Goal: Find specific page/section: Find specific page/section

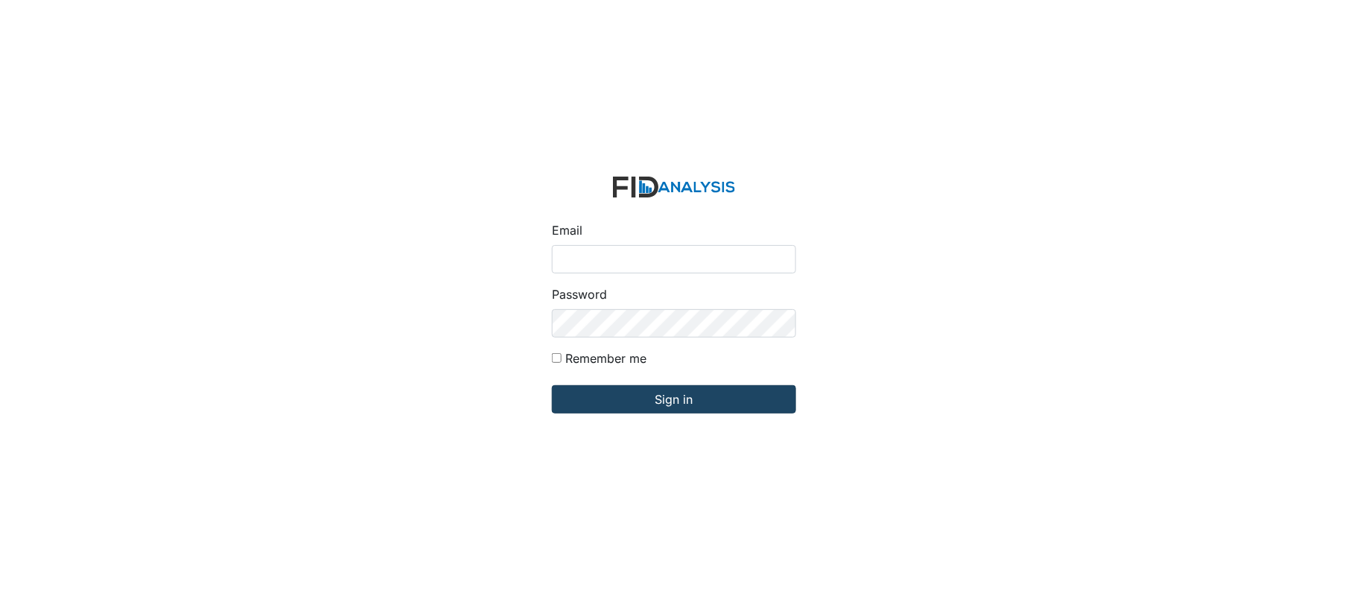
type input "[EMAIL_ADDRESS][DOMAIN_NAME]"
click at [672, 408] on input "Sign in" at bounding box center [674, 399] width 244 height 28
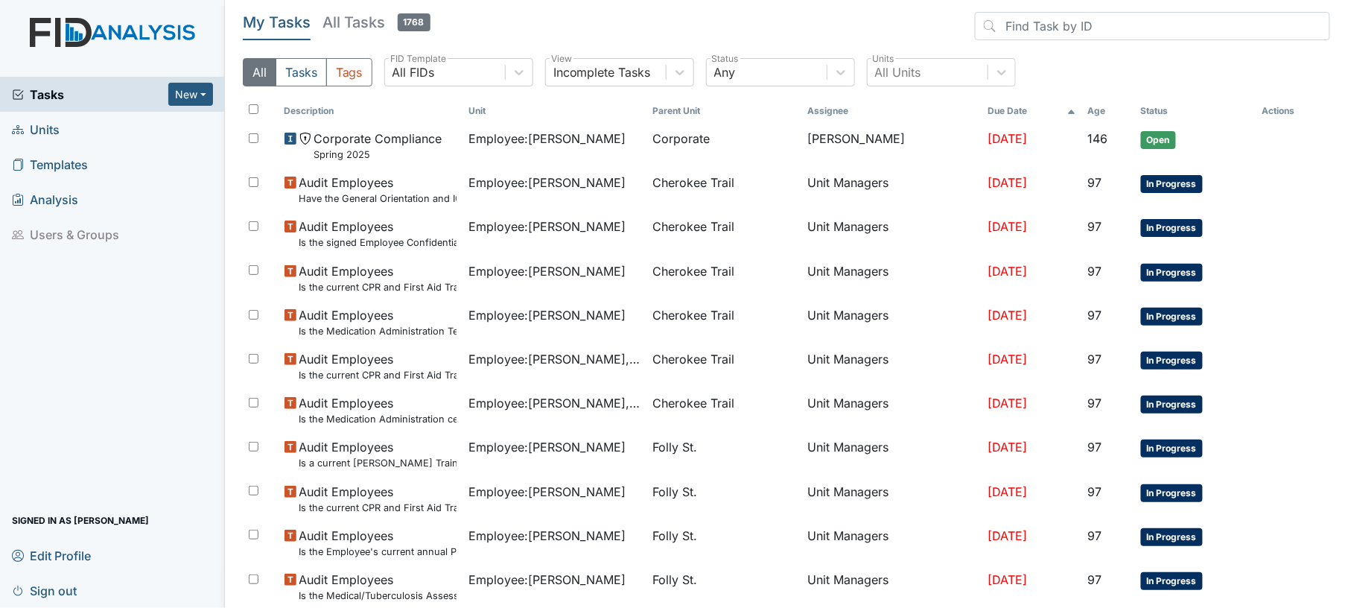
click at [51, 134] on span "Units" at bounding box center [36, 129] width 48 height 23
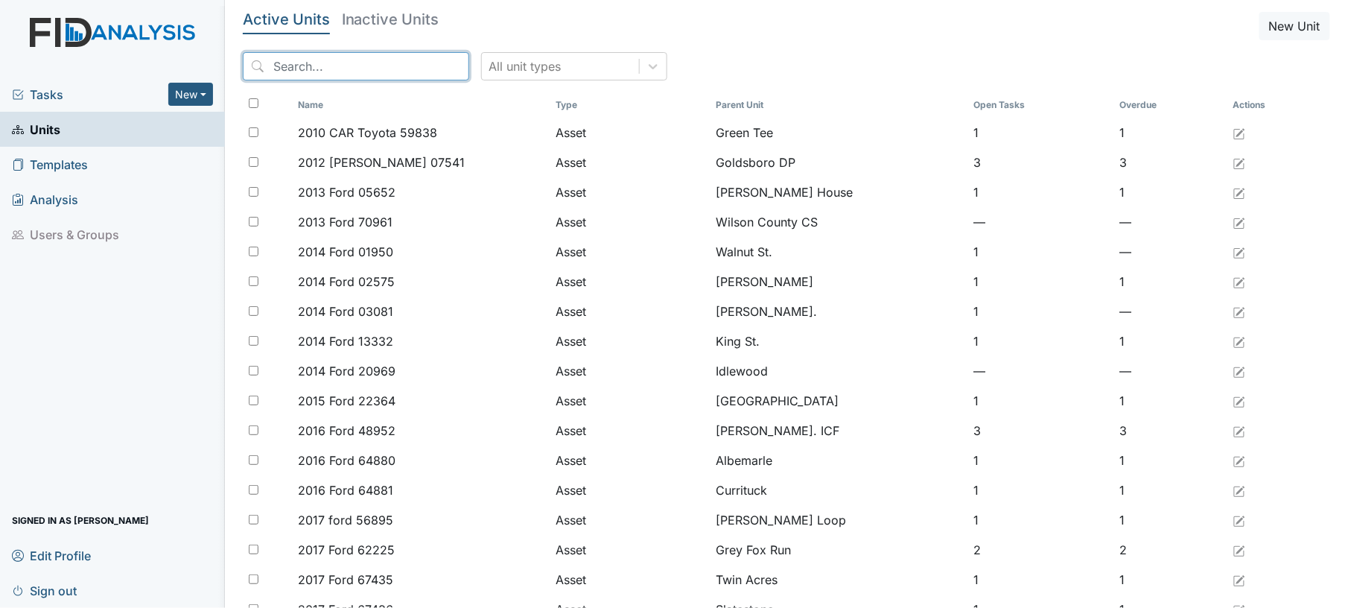
click at [302, 69] on input "search" at bounding box center [356, 66] width 226 height 28
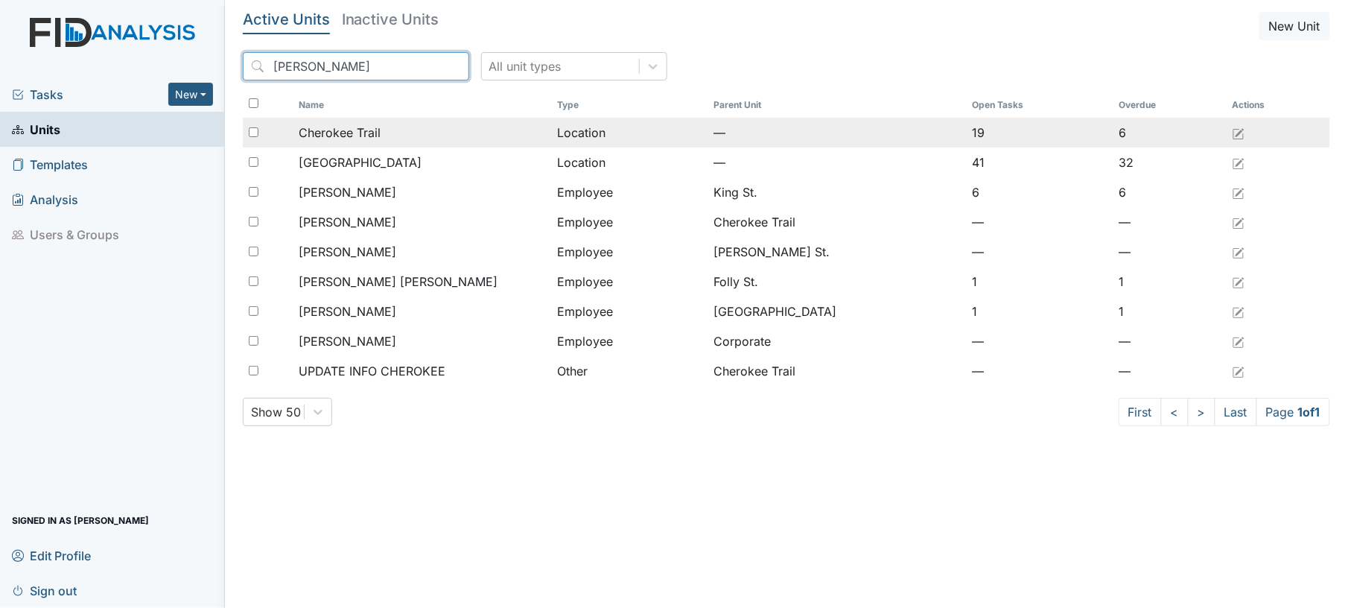
type input "cher"
click at [407, 133] on div "Cherokee Trail" at bounding box center [422, 133] width 247 height 18
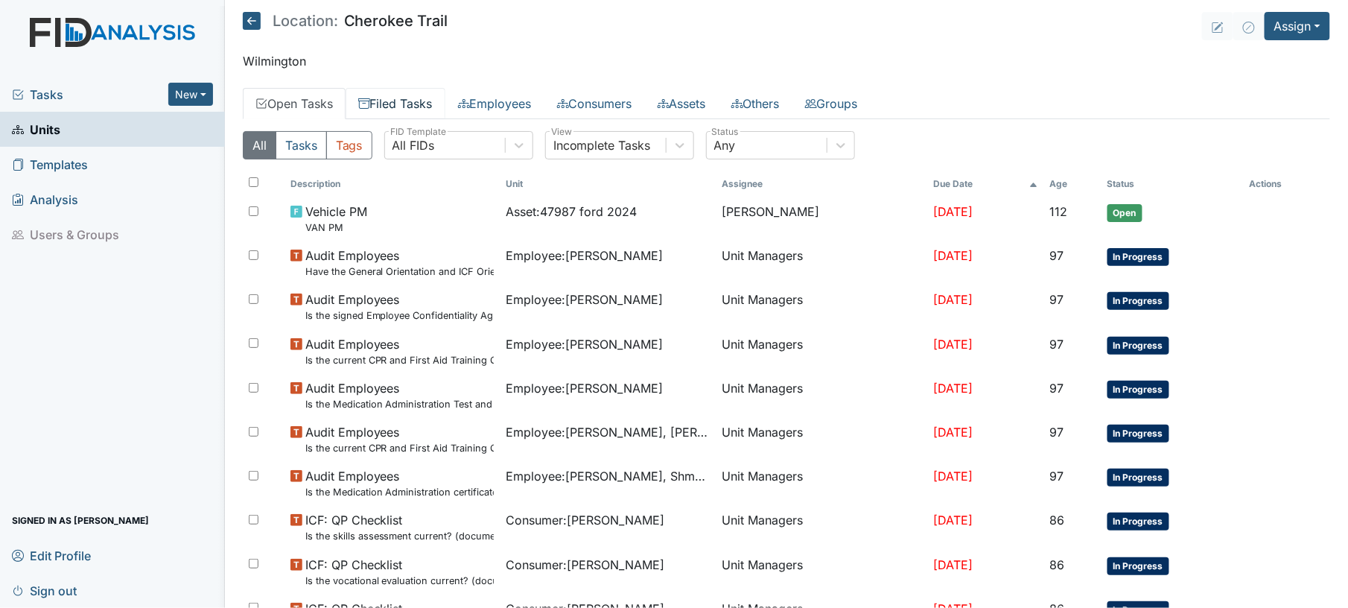
click at [428, 104] on link "Filed Tasks" at bounding box center [396, 103] width 100 height 31
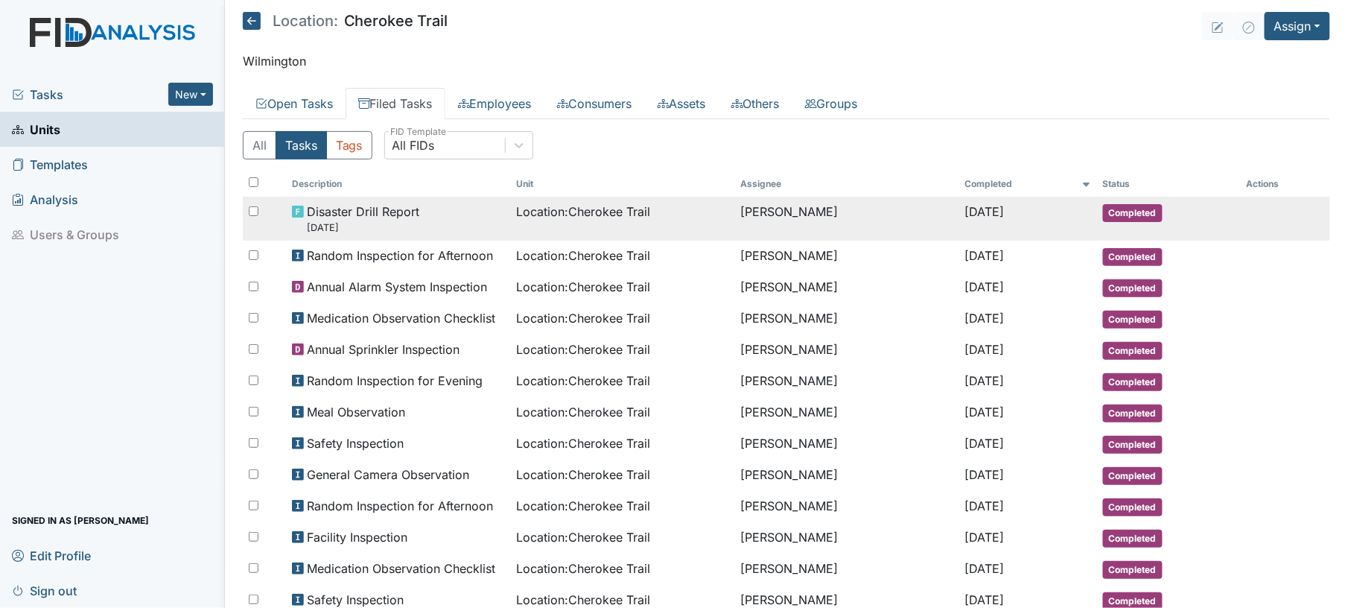
click at [594, 219] on span "Location : Cherokee Trail" at bounding box center [583, 212] width 134 height 18
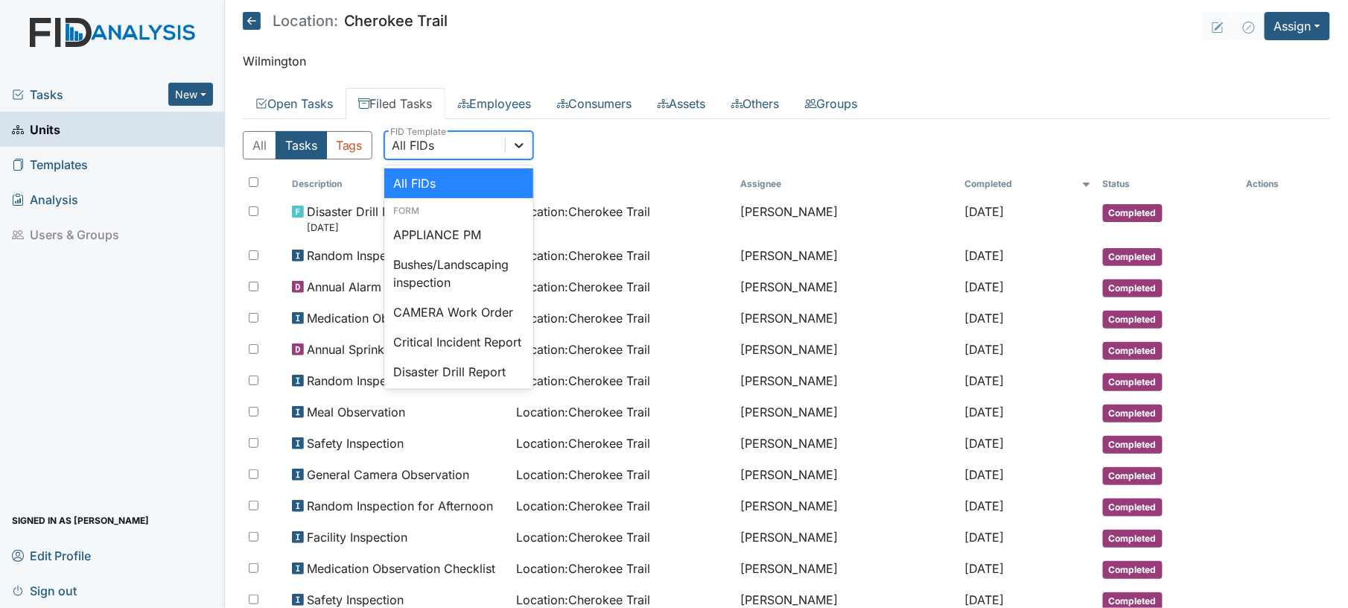
click at [523, 140] on icon at bounding box center [519, 145] width 15 height 15
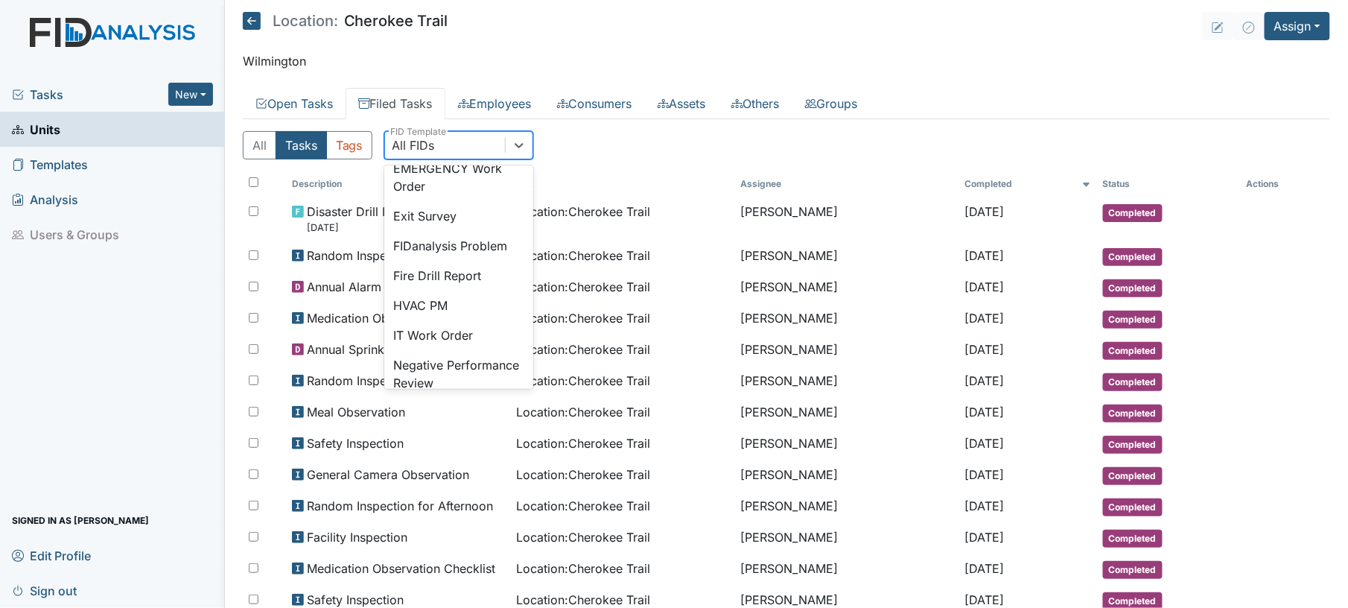
scroll to position [238, 0]
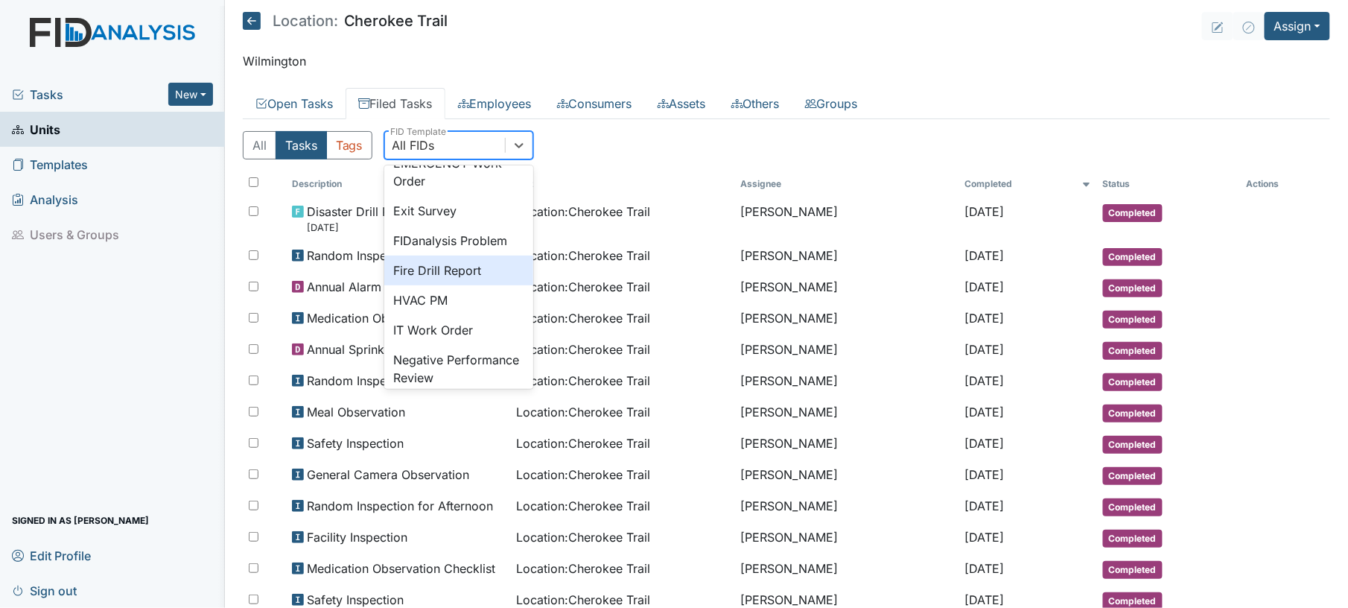
click at [475, 285] on div "Fire Drill Report" at bounding box center [458, 270] width 149 height 30
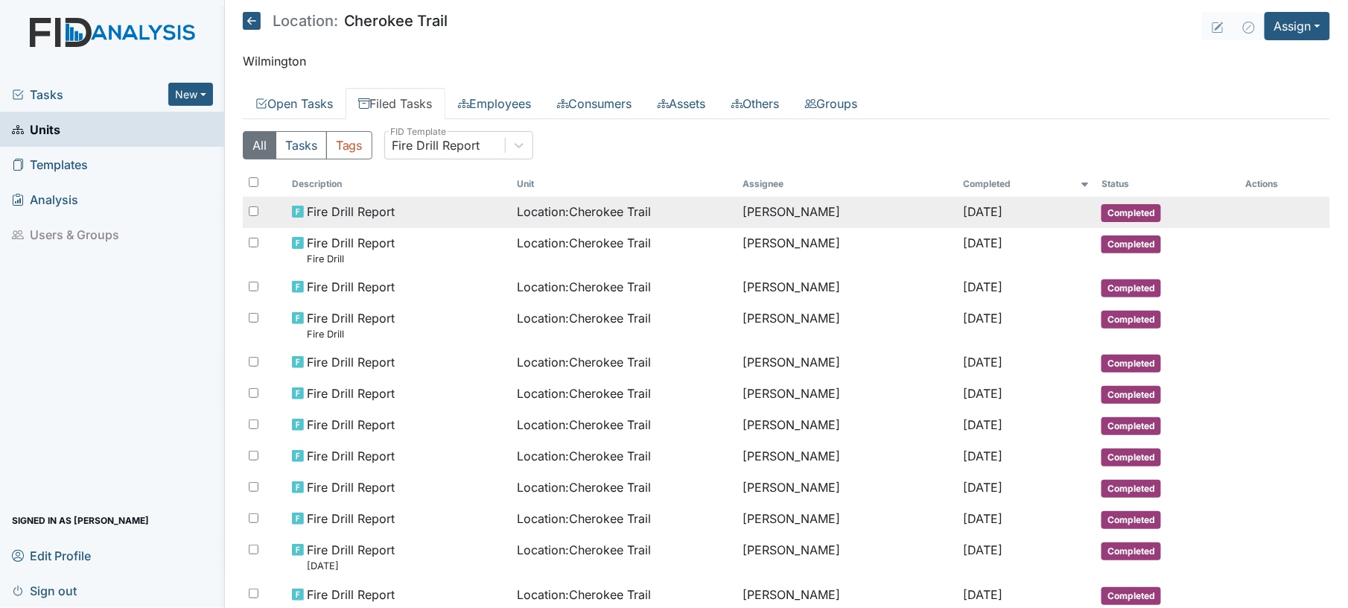
click at [474, 225] on td "Fire Drill Report" at bounding box center [399, 212] width 226 height 31
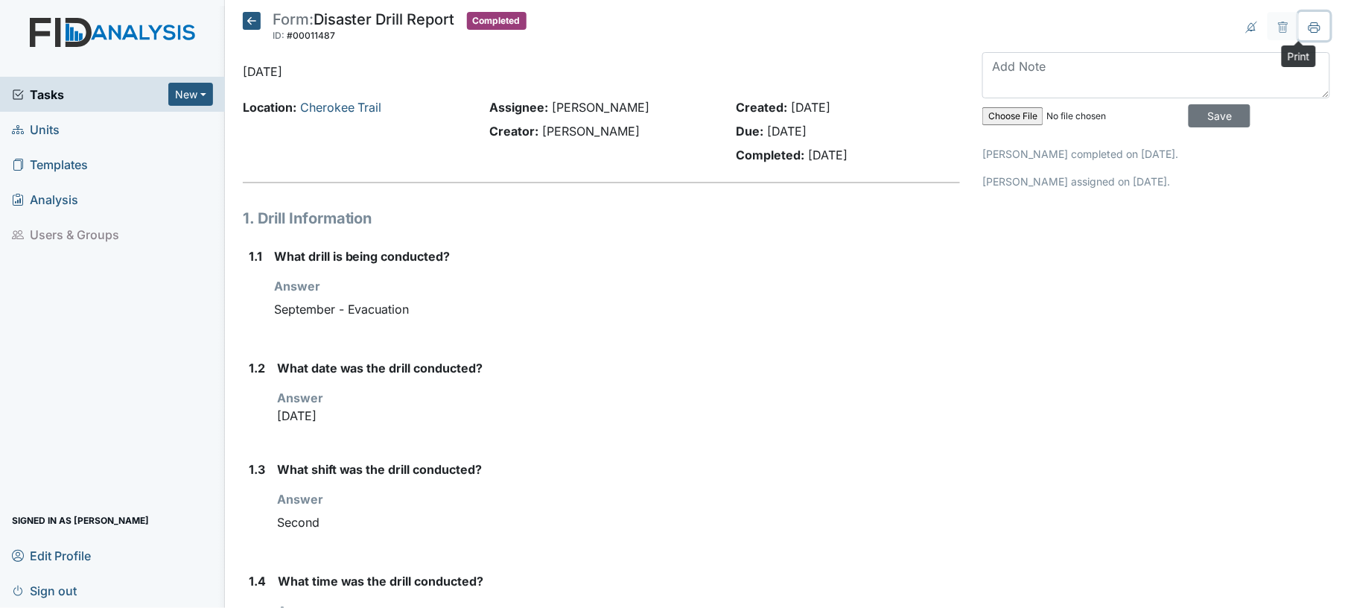
click at [1309, 28] on icon at bounding box center [1315, 28] width 12 height 12
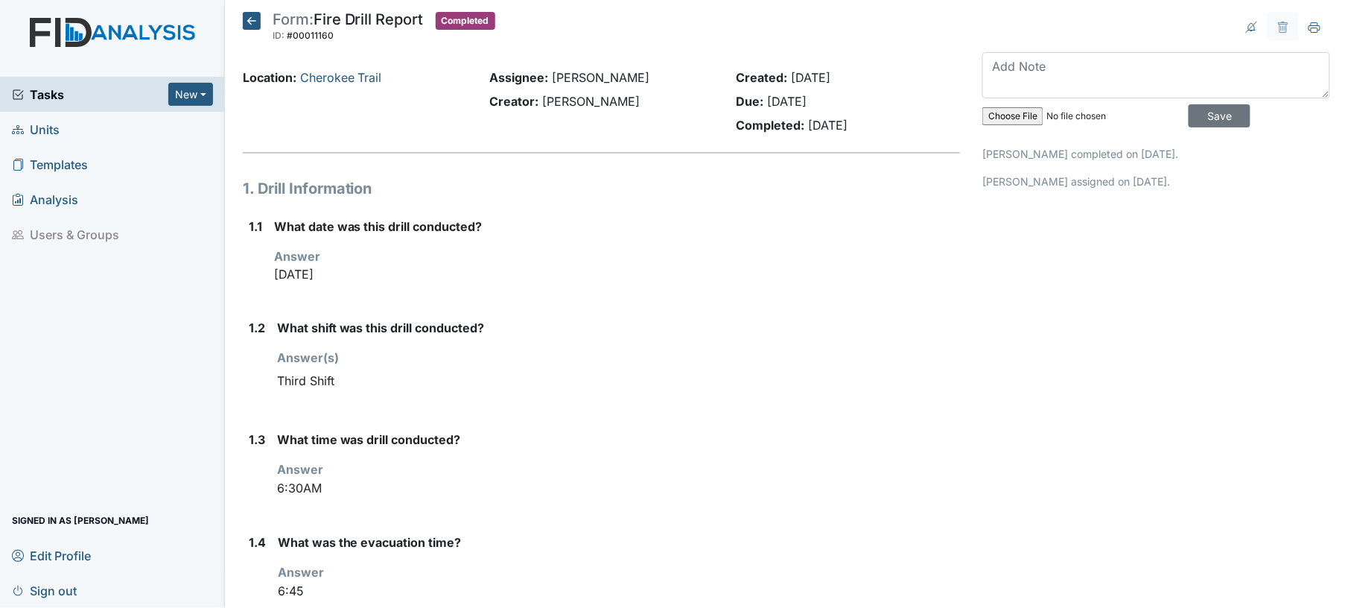
click at [251, 25] on icon at bounding box center [252, 21] width 18 height 18
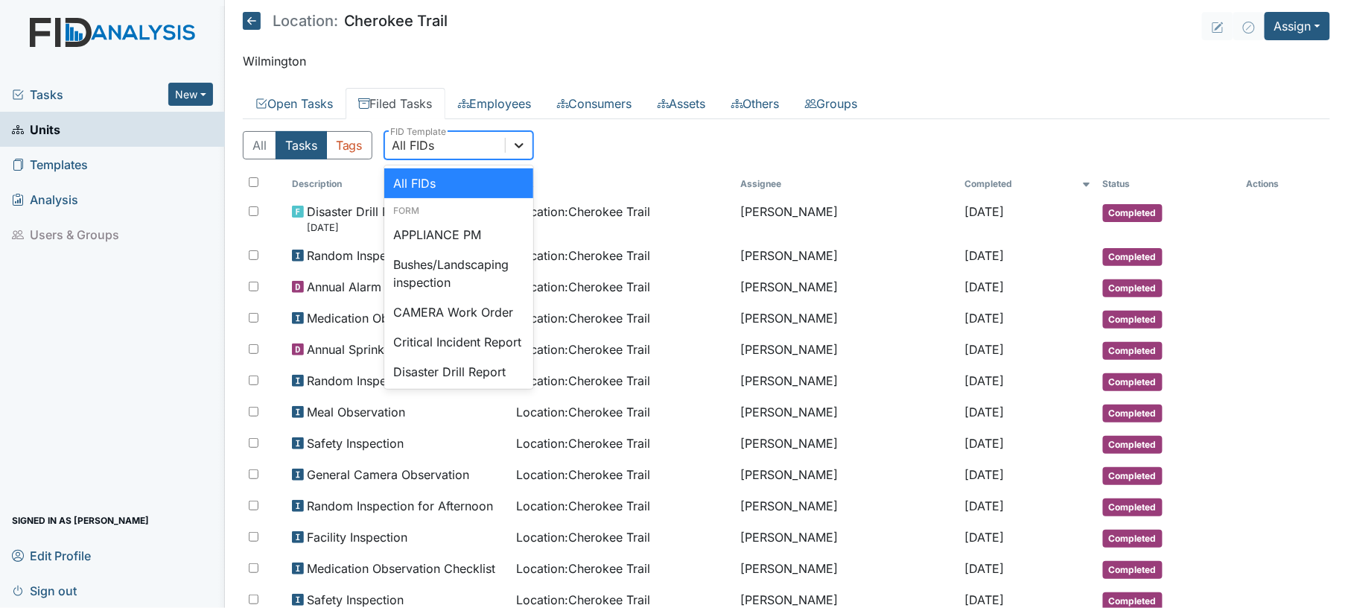
click at [527, 147] on icon at bounding box center [519, 145] width 15 height 15
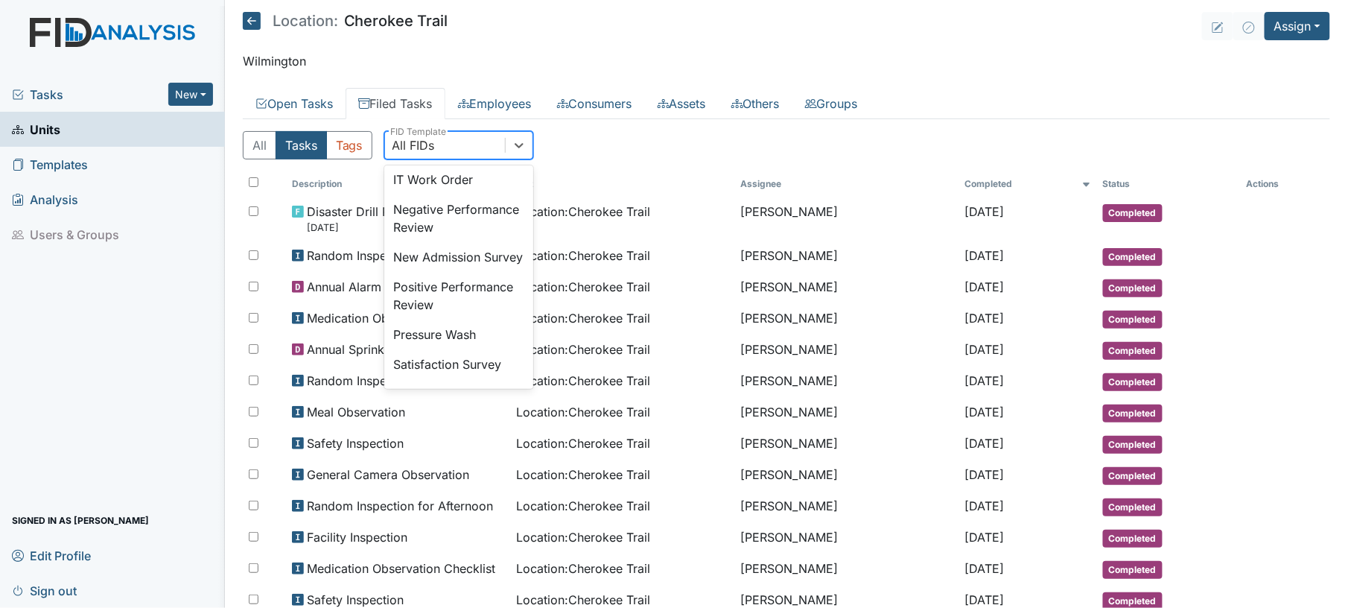
scroll to position [349, 0]
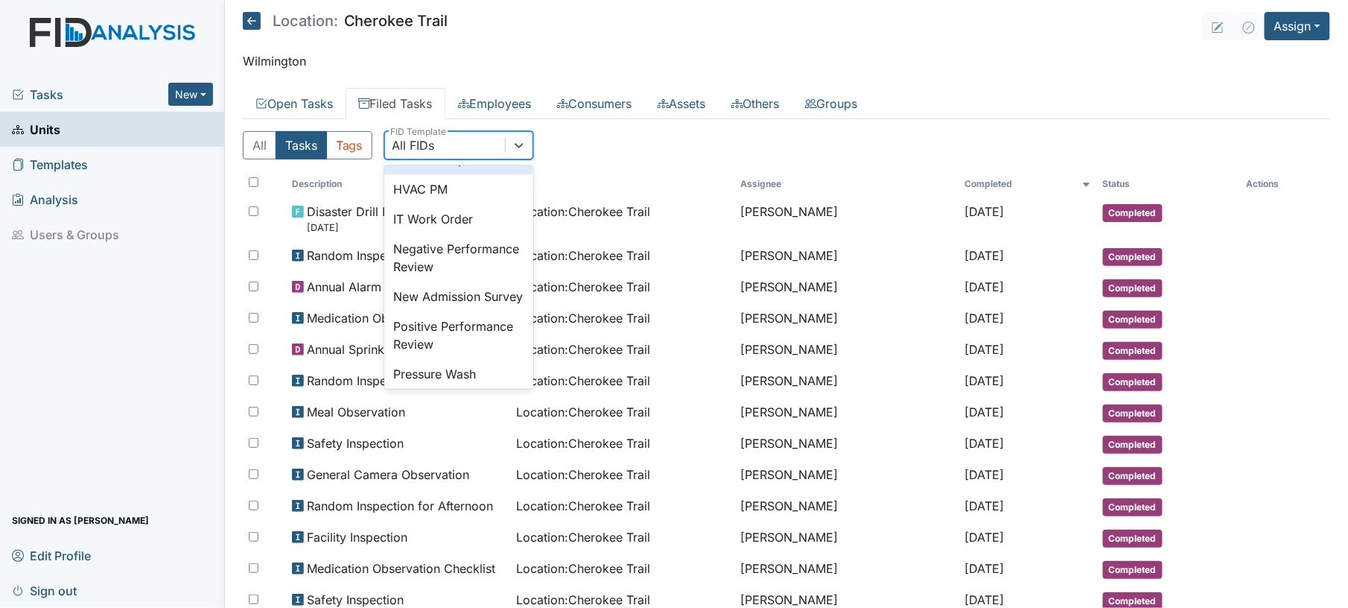
click at [480, 174] on div "Fire Drill Report" at bounding box center [458, 160] width 149 height 30
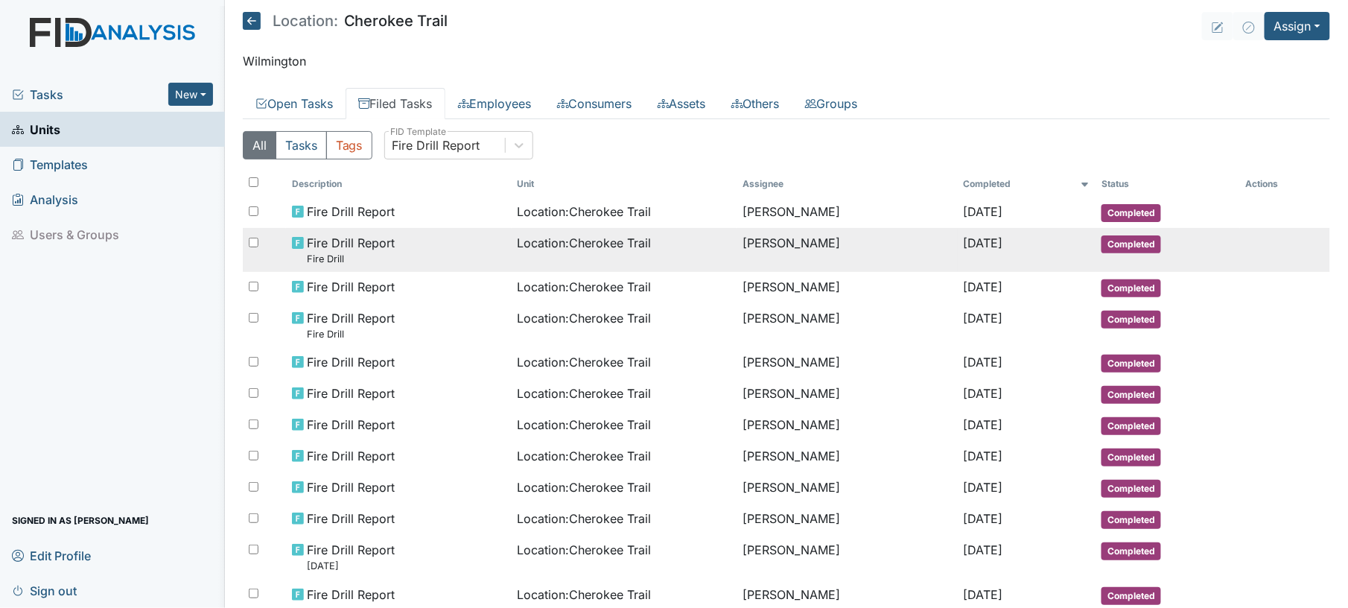
click at [518, 252] on span "Location : Cherokee Trail" at bounding box center [585, 243] width 134 height 18
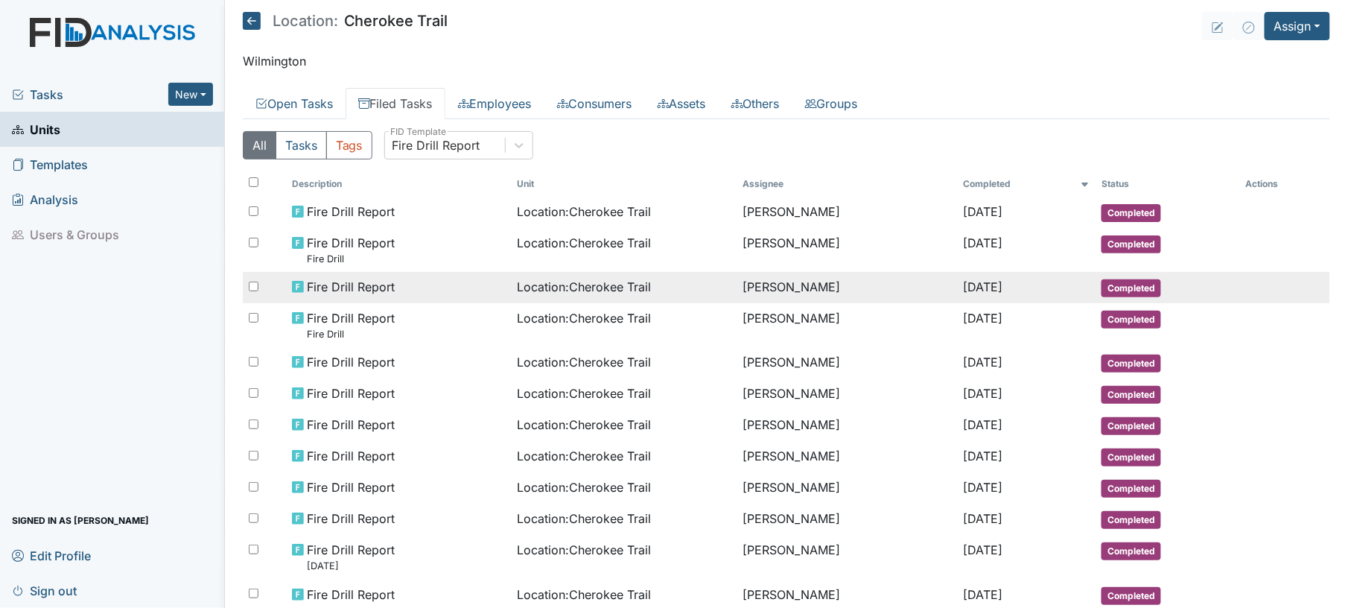
click at [531, 299] on td "Location : Cherokee Trail" at bounding box center [625, 287] width 226 height 31
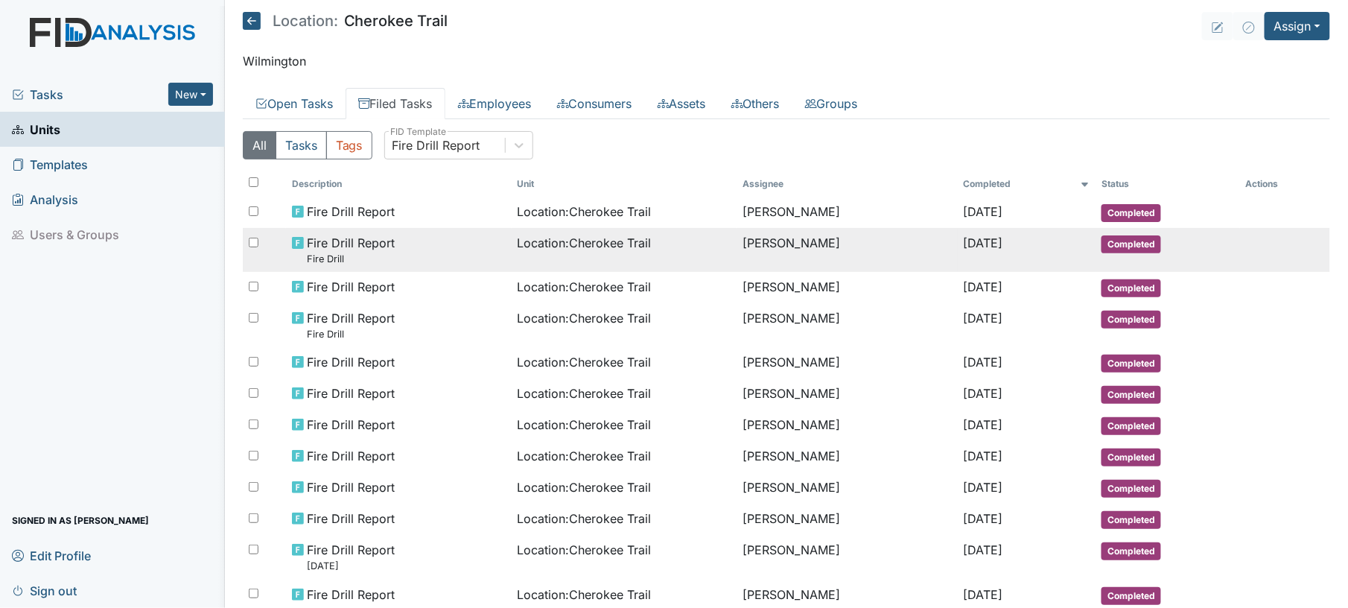
click at [388, 240] on span "Fire Drill Report Fire Drill" at bounding box center [351, 250] width 88 height 32
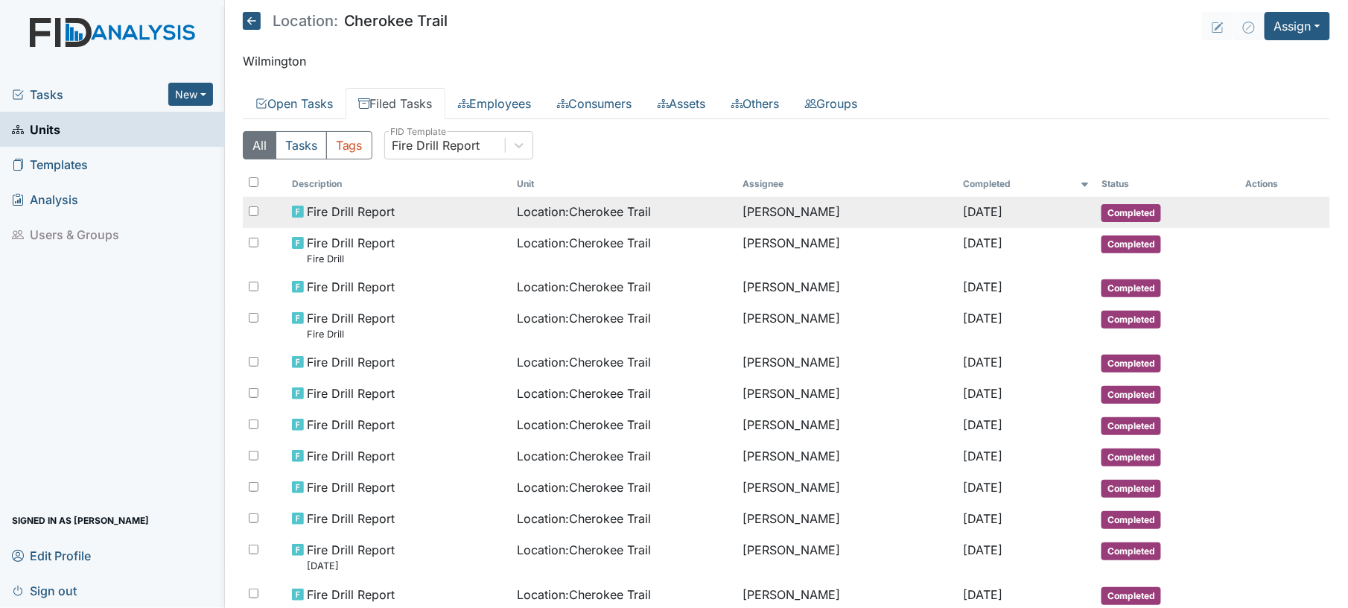
click at [328, 206] on span "Fire Drill Report" at bounding box center [351, 212] width 88 height 18
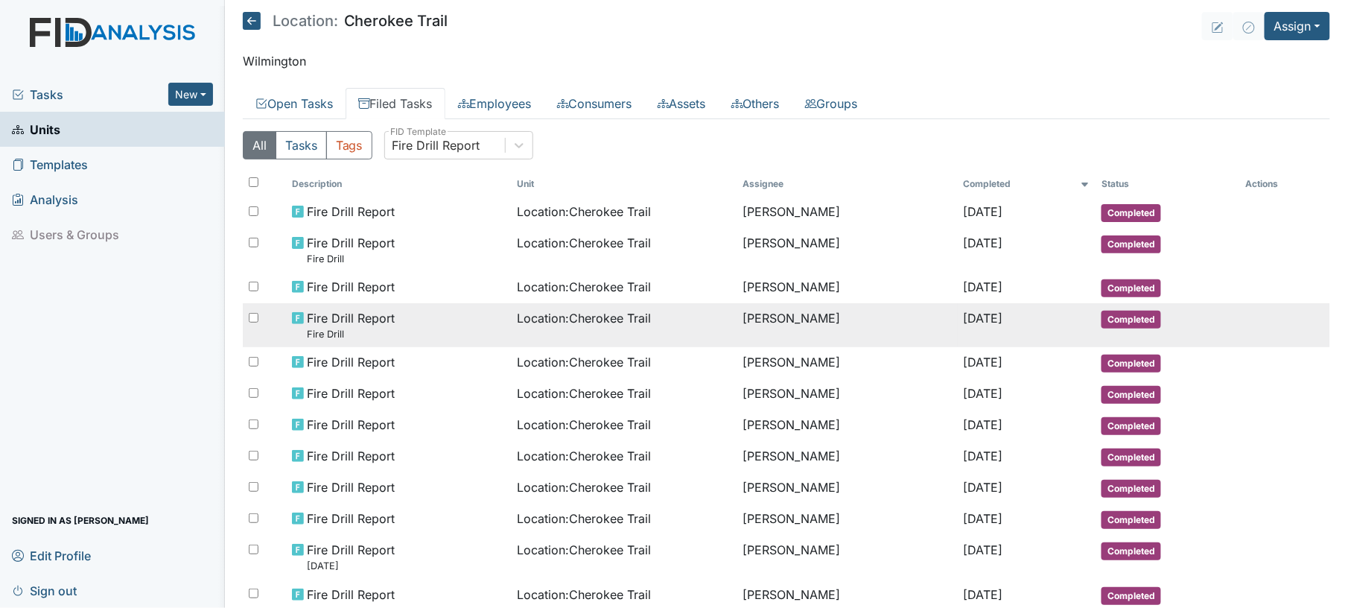
click at [629, 320] on span "Location : Cherokee Trail" at bounding box center [585, 318] width 134 height 18
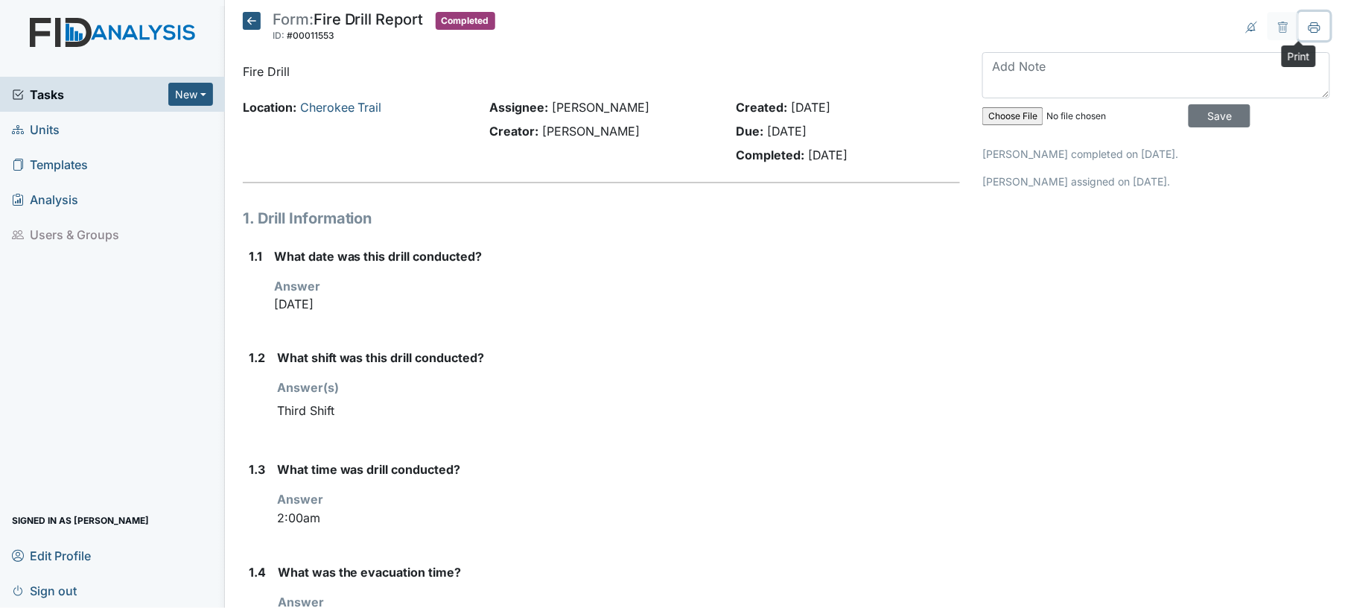
click at [1309, 28] on icon at bounding box center [1315, 28] width 12 height 12
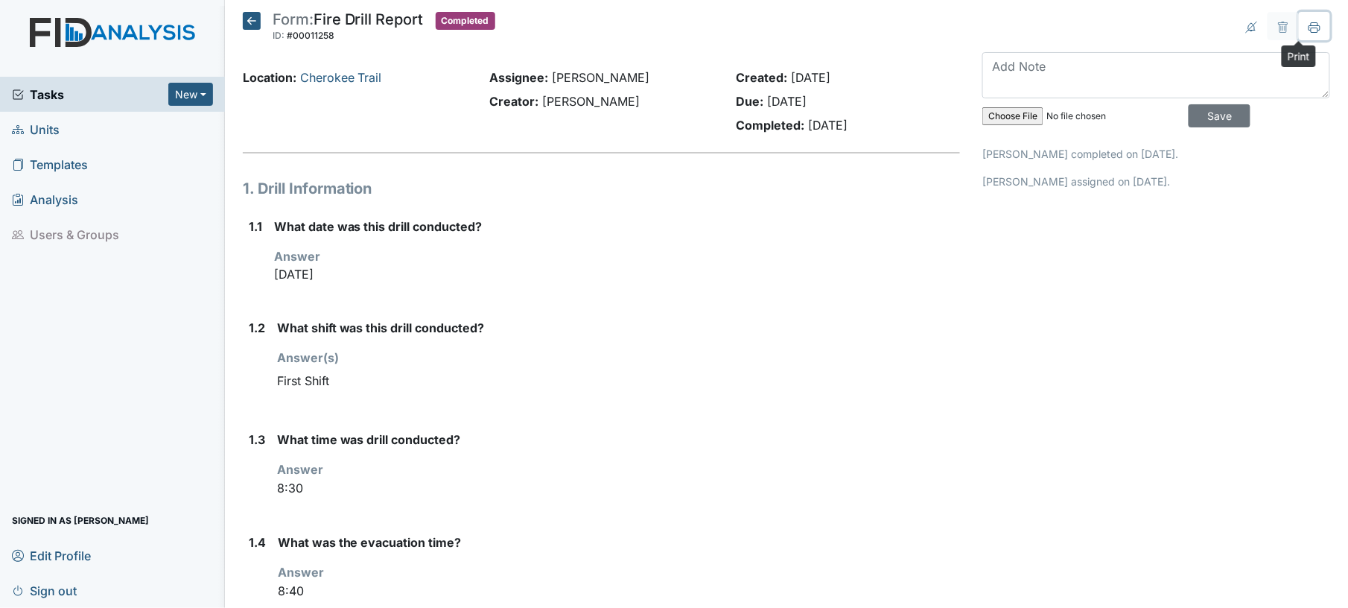
click at [1299, 27] on button at bounding box center [1314, 26] width 31 height 28
click at [1309, 30] on icon at bounding box center [1315, 28] width 12 height 12
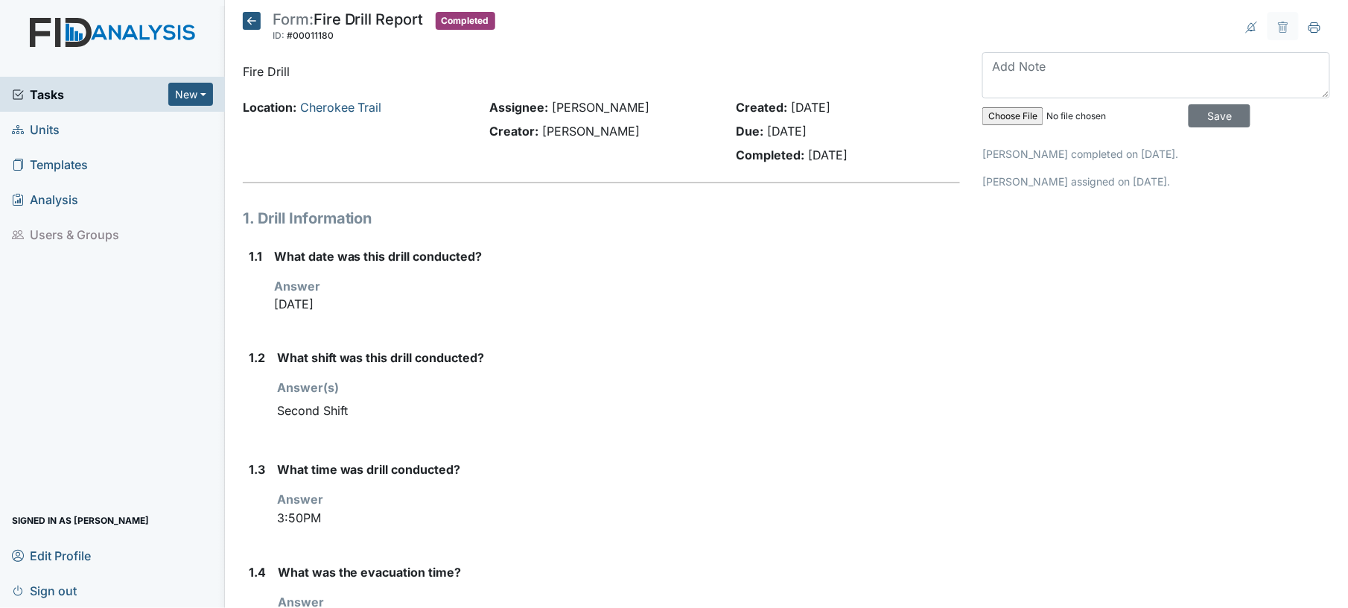
click at [629, 320] on div "What date was this drill conducted? Answer [DATE]" at bounding box center [617, 285] width 687 height 77
